Goal: Information Seeking & Learning: Learn about a topic

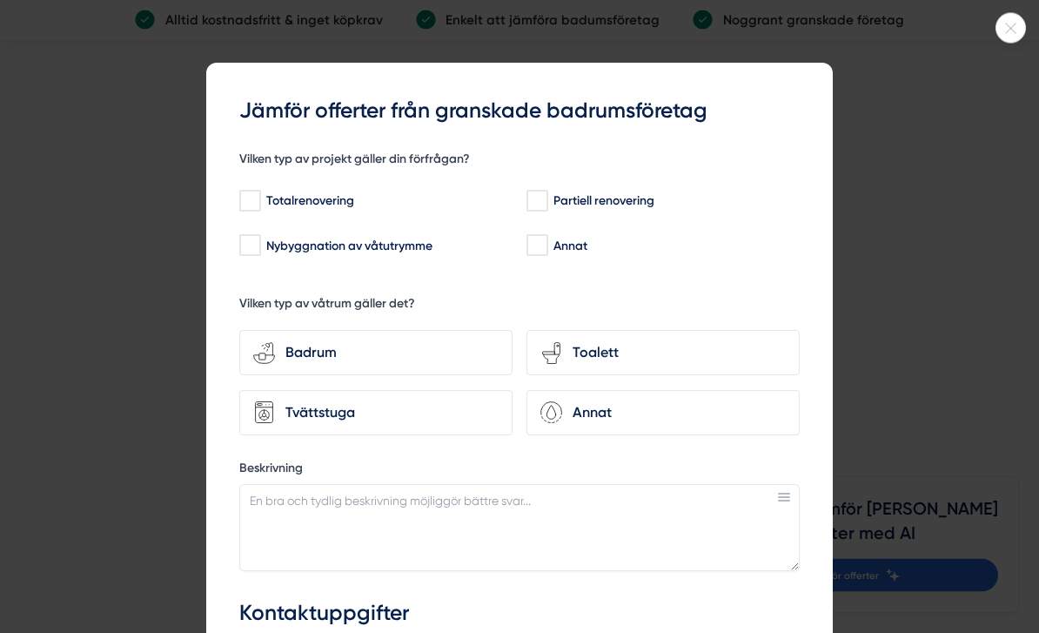
scroll to position [4769, 0]
click at [244, 193] on input "Totalrenovering" at bounding box center [249, 201] width 20 height 17
checkbox input "true"
click at [457, 351] on div "Badrum" at bounding box center [387, 353] width 224 height 23
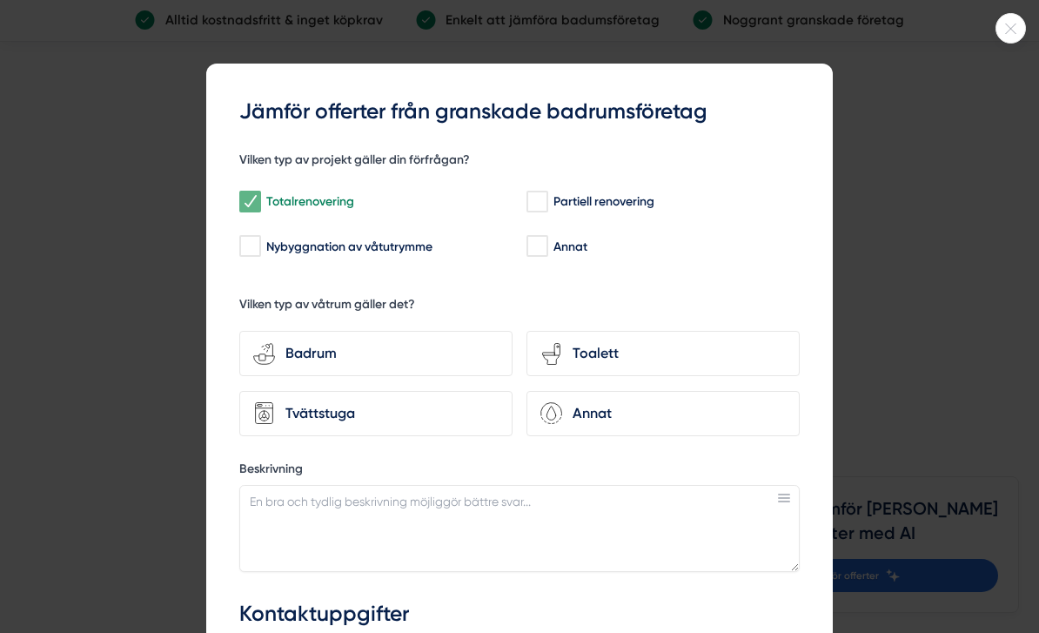
click at [0, 0] on input "bathroom-tub-towel Badrum" at bounding box center [0, 0] width 0 height 0
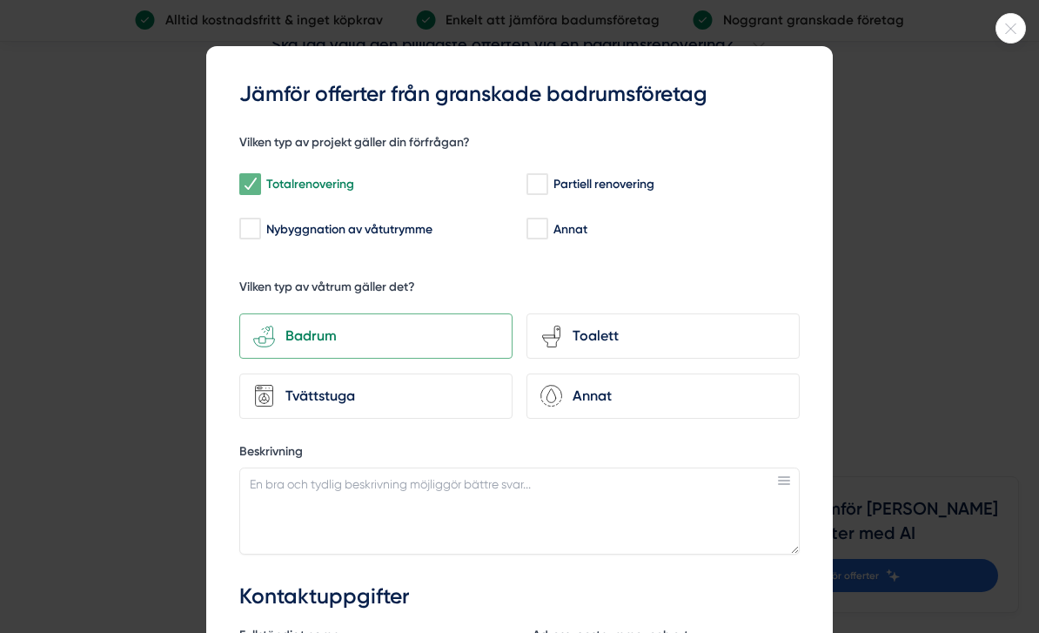
scroll to position [5, 0]
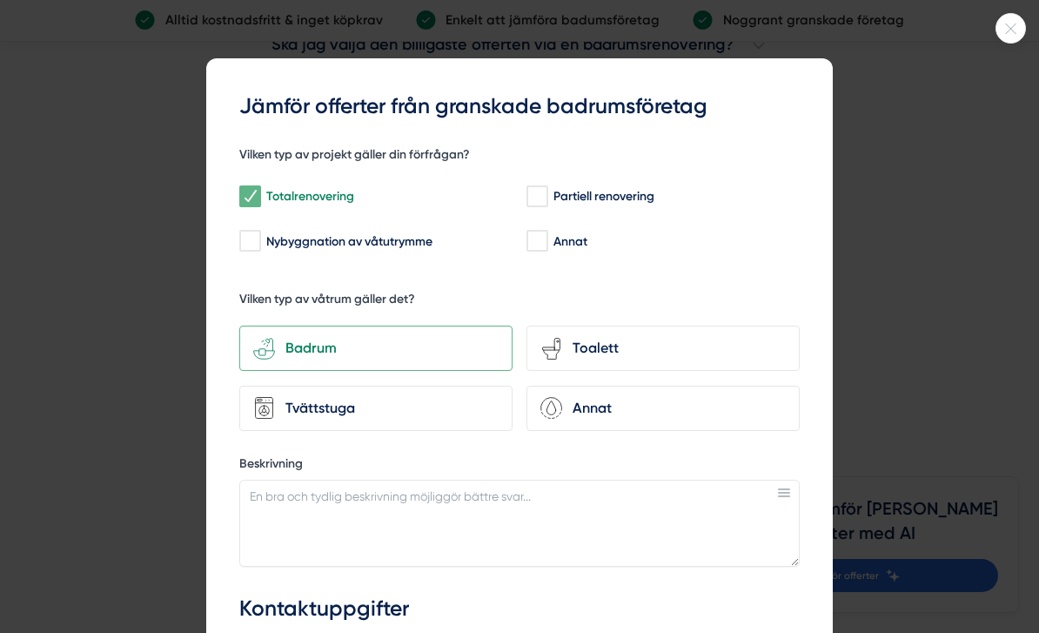
click at [1010, 27] on icon at bounding box center [1010, 28] width 29 height 10
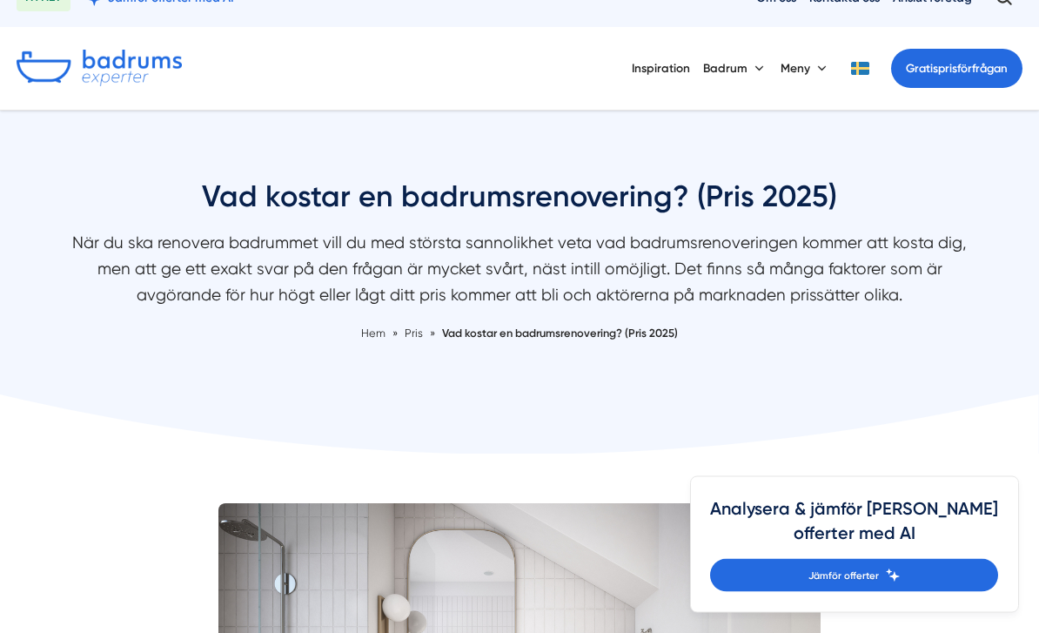
scroll to position [0, 0]
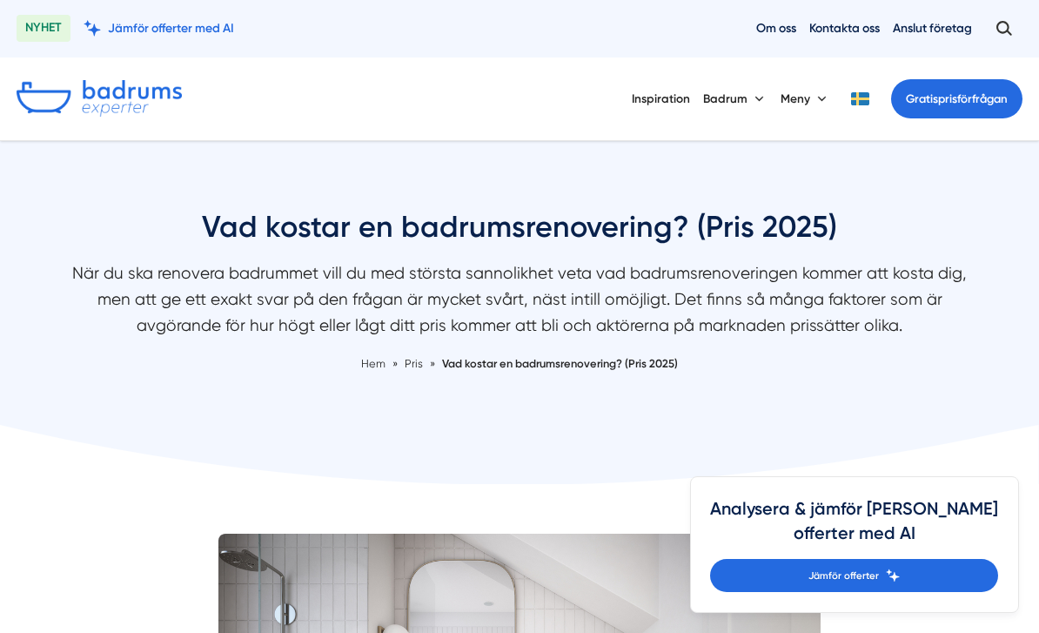
click at [767, 31] on link "Om oss" at bounding box center [776, 28] width 40 height 17
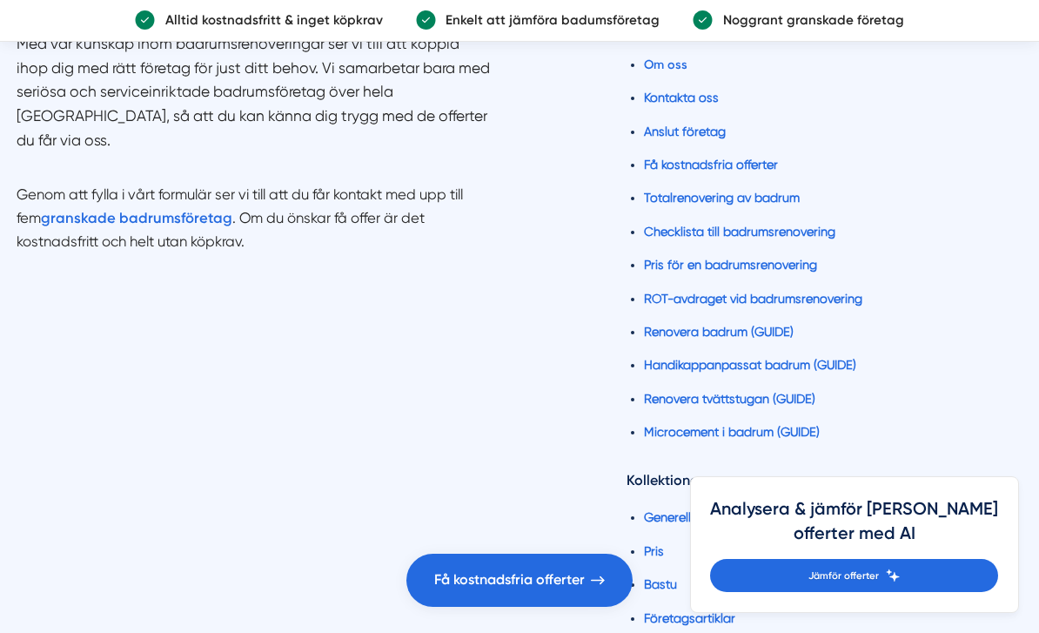
scroll to position [5998, 0]
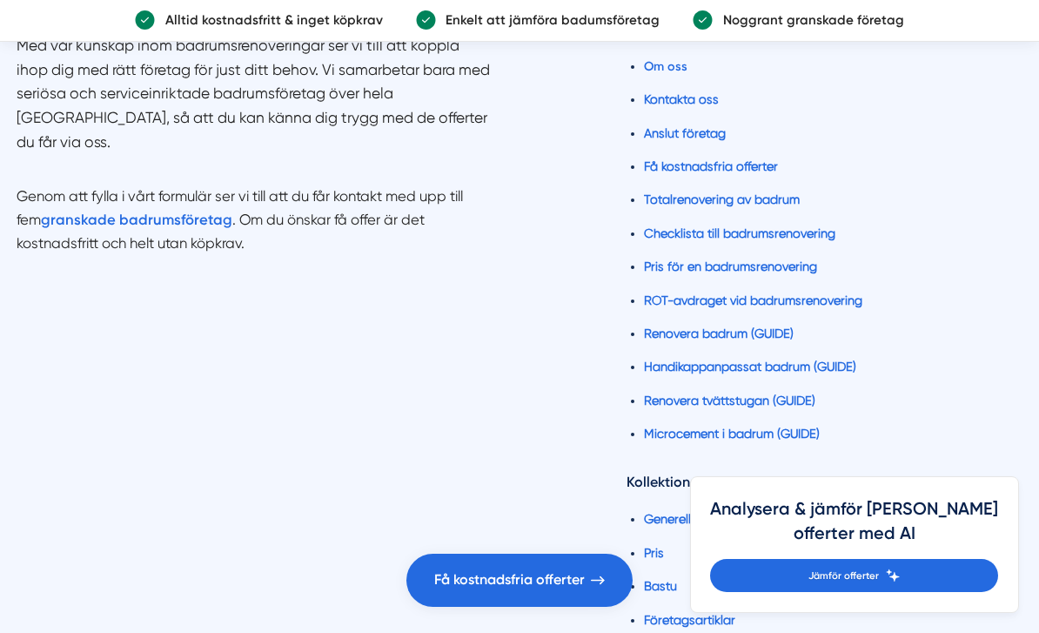
click at [791, 326] on link "Renovera badrum (GUIDE)" at bounding box center [719, 333] width 150 height 14
